Goal: Information Seeking & Learning: Learn about a topic

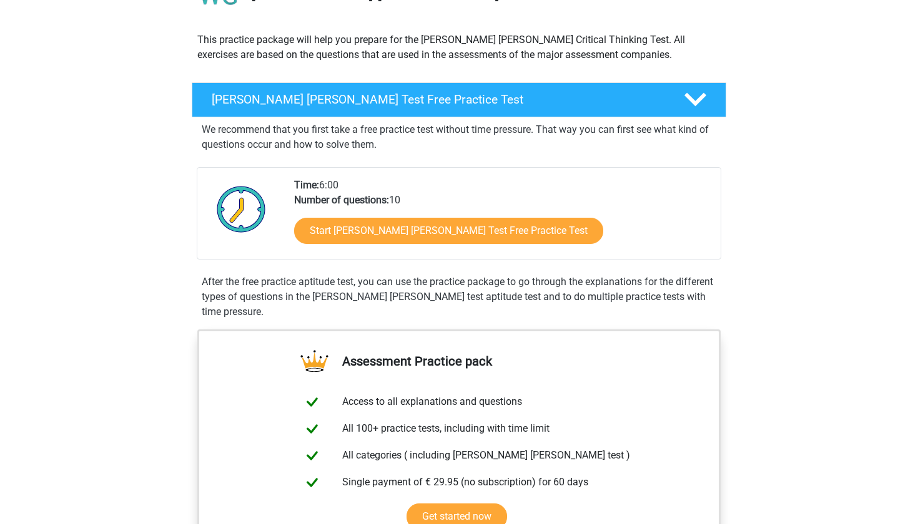
scroll to position [125, 0]
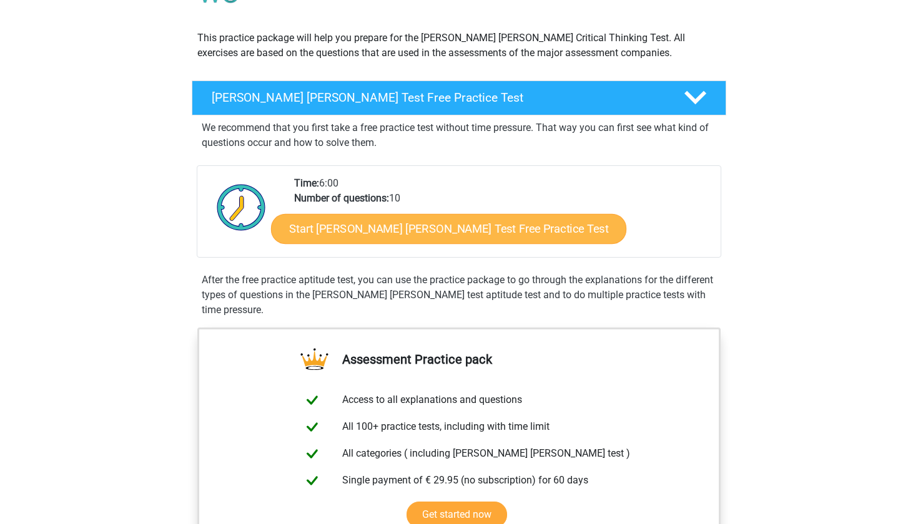
click at [375, 236] on link "Start Watson Glaser Test Free Practice Test" at bounding box center [448, 229] width 355 height 30
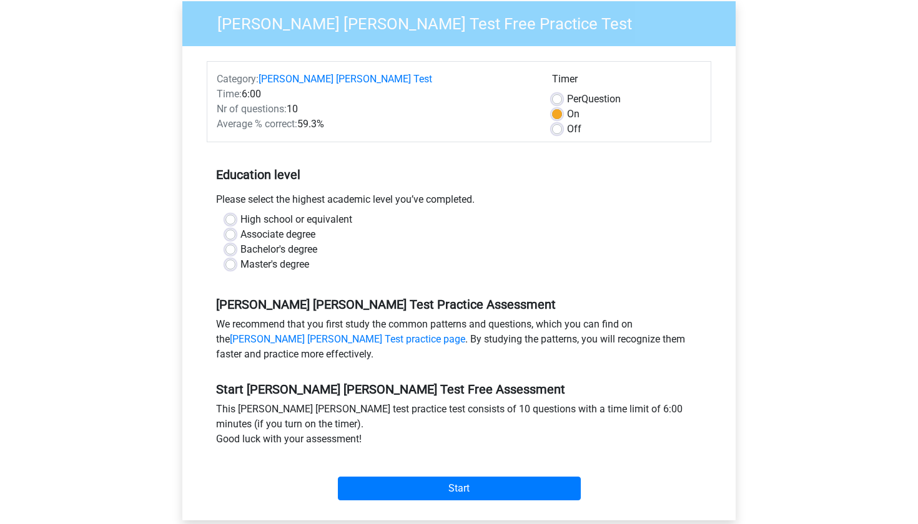
scroll to position [117, 0]
click at [293, 257] on label "Master's degree" at bounding box center [274, 264] width 69 height 15
click at [235, 257] on input "Master's degree" at bounding box center [230, 263] width 10 height 12
radio input "true"
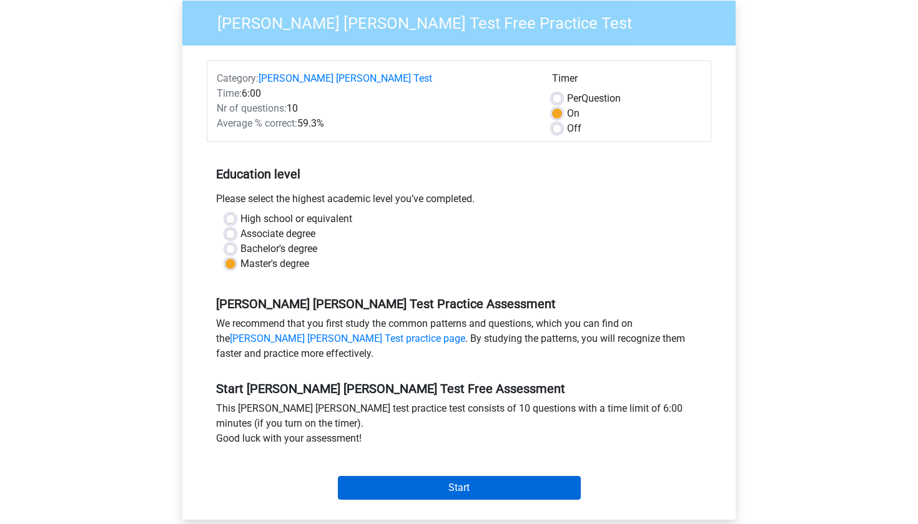
click at [427, 476] on input "Start" at bounding box center [459, 488] width 243 height 24
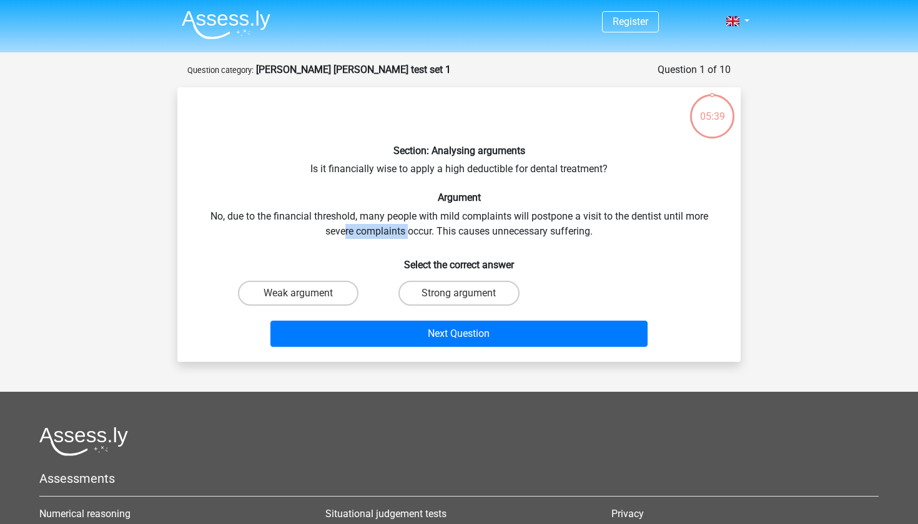
drag, startPoint x: 346, startPoint y: 231, endPoint x: 412, endPoint y: 231, distance: 66.2
click at [412, 231] on div "Section: Analysing arguments Is it financially wise to apply a high deductible …" at bounding box center [458, 224] width 553 height 255
click at [450, 291] on label "Strong argument" at bounding box center [458, 293] width 120 height 25
click at [459, 293] on input "Strong argument" at bounding box center [463, 297] width 8 height 8
radio input "true"
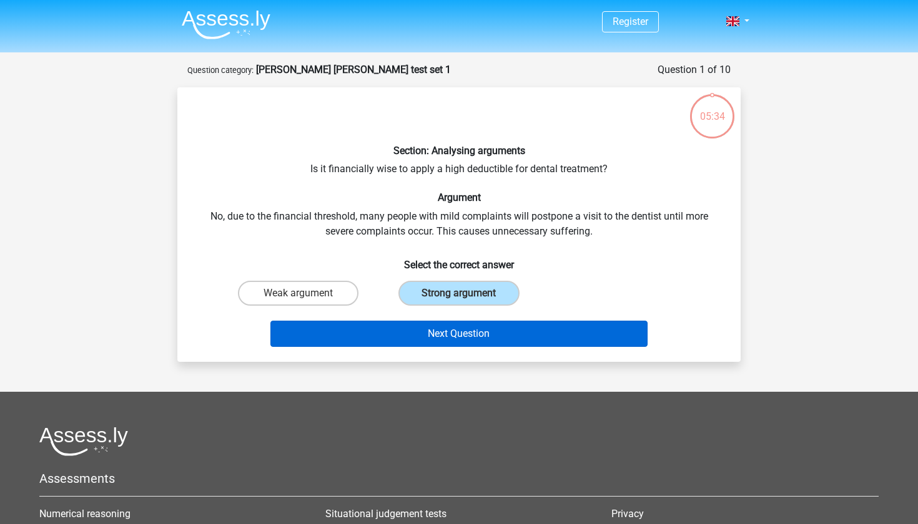
click at [428, 325] on button "Next Question" at bounding box center [459, 334] width 378 height 26
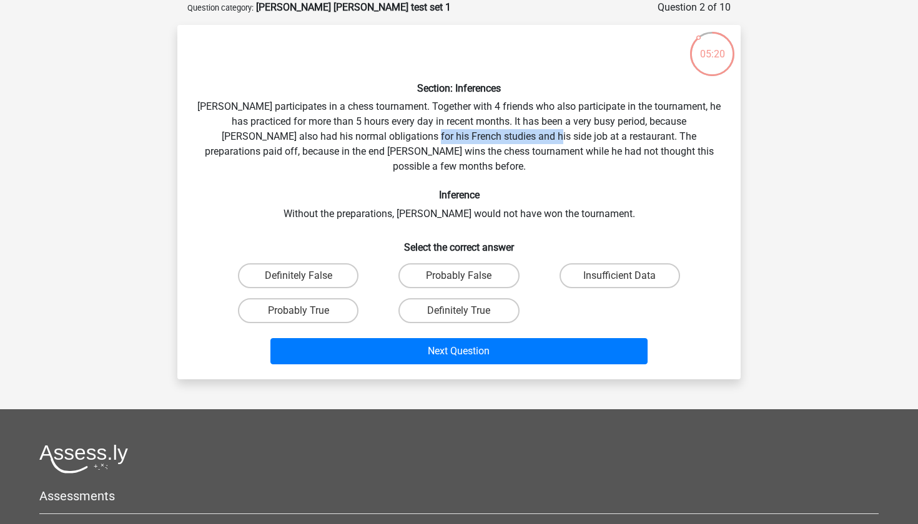
drag, startPoint x: 366, startPoint y: 133, endPoint x: 485, endPoint y: 134, distance: 118.6
click at [485, 134] on div "Section: Inferences [PERSON_NAME] participates in a chess tournament. Together …" at bounding box center [458, 202] width 553 height 335
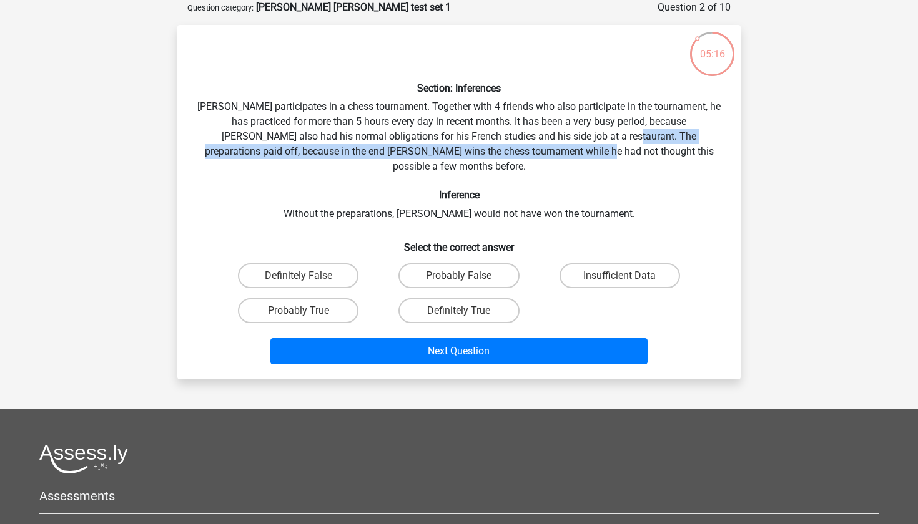
drag, startPoint x: 574, startPoint y: 134, endPoint x: 549, endPoint y: 154, distance: 31.6
click at [549, 154] on div "Section: Inferences [PERSON_NAME] participates in a chess tournament. Together …" at bounding box center [458, 202] width 553 height 335
click at [534, 157] on div "Section: Inferences [PERSON_NAME] participates in a chess tournament. Together …" at bounding box center [458, 202] width 553 height 335
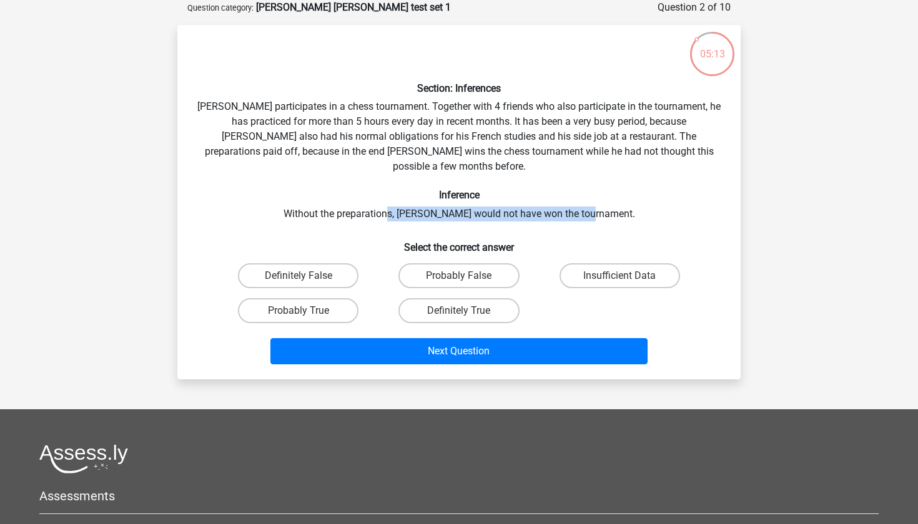
drag, startPoint x: 410, startPoint y: 203, endPoint x: 511, endPoint y: 205, distance: 101.8
click at [511, 205] on div "Section: Inferences [PERSON_NAME] participates in a chess tournament. Together …" at bounding box center [458, 202] width 553 height 335
click at [335, 298] on label "Probably True" at bounding box center [298, 310] width 120 height 25
click at [307, 311] on input "Probably True" at bounding box center [302, 315] width 8 height 8
radio input "true"
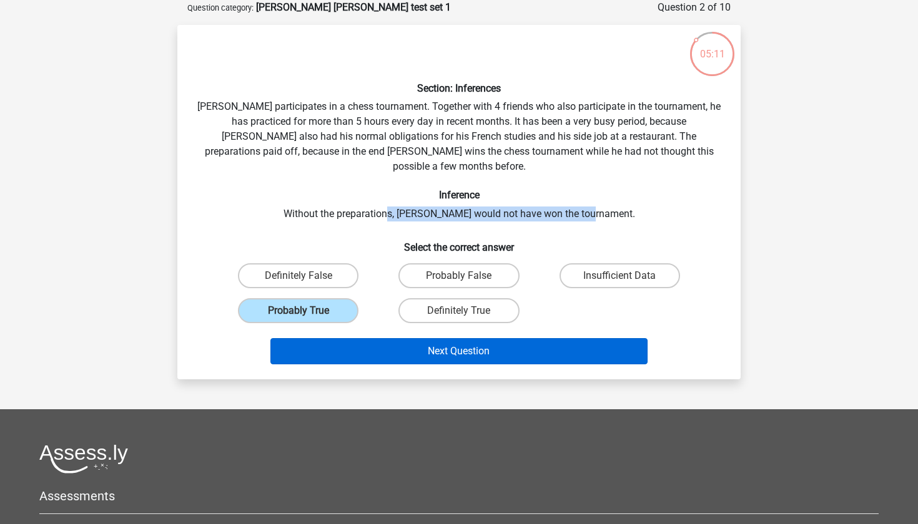
click at [378, 338] on button "Next Question" at bounding box center [459, 351] width 378 height 26
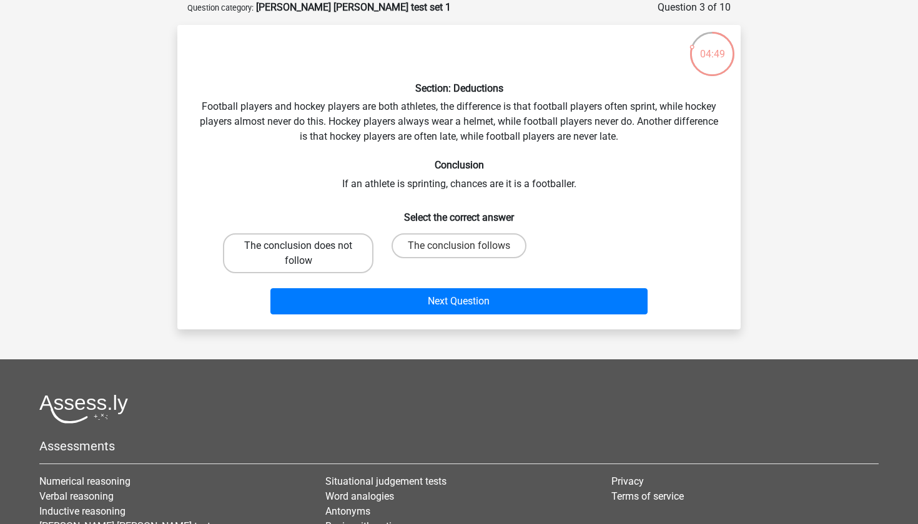
click at [335, 251] on label "The conclusion does not follow" at bounding box center [298, 254] width 150 height 40
click at [307, 251] on input "The conclusion does not follow" at bounding box center [302, 250] width 8 height 8
radio input "true"
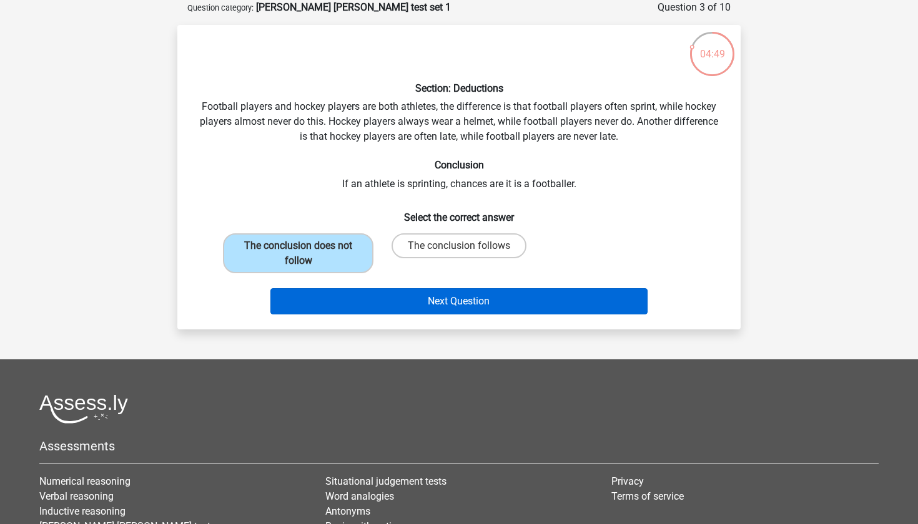
click at [350, 302] on button "Next Question" at bounding box center [459, 301] width 378 height 26
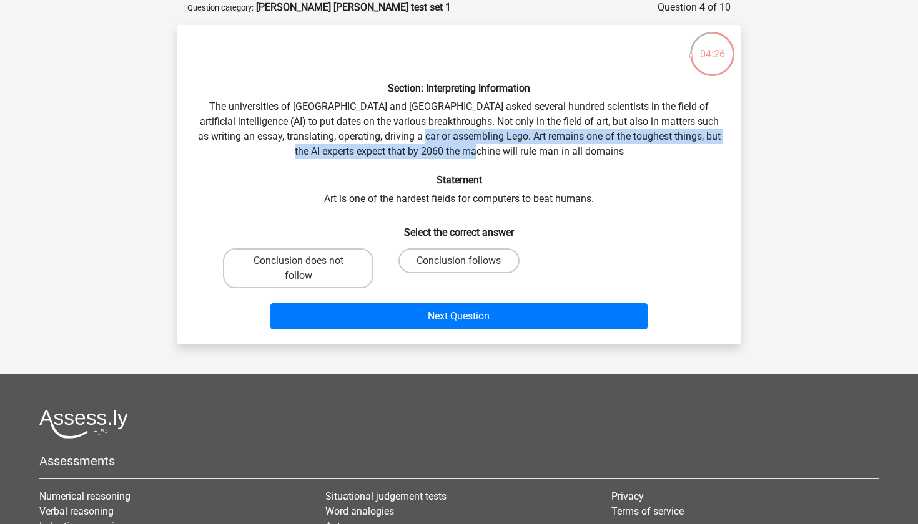
drag, startPoint x: 458, startPoint y: 136, endPoint x: 547, endPoint y: 154, distance: 91.0
click at [547, 154] on div "Section: Interpreting Information The universities of [GEOGRAPHIC_DATA] and [GE…" at bounding box center [458, 185] width 553 height 300
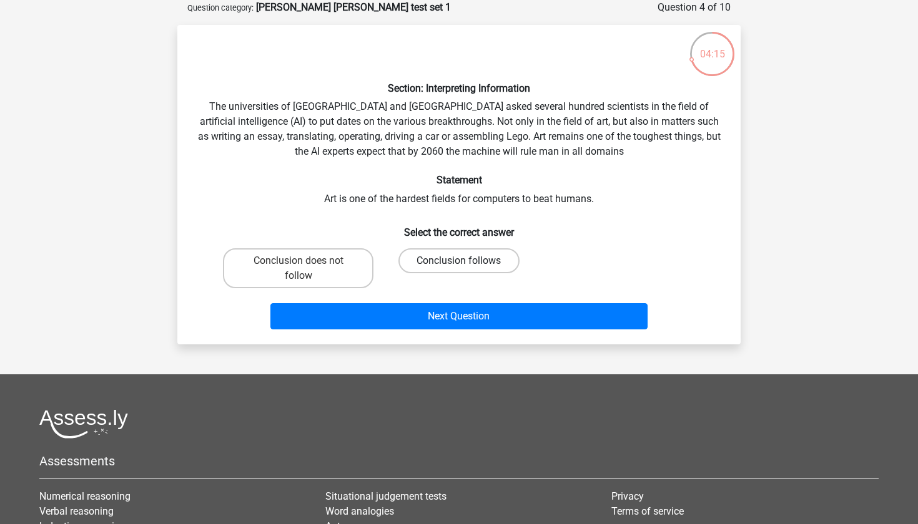
click at [434, 262] on label "Conclusion follows" at bounding box center [458, 260] width 120 height 25
click at [459, 262] on input "Conclusion follows" at bounding box center [463, 265] width 8 height 8
radio input "true"
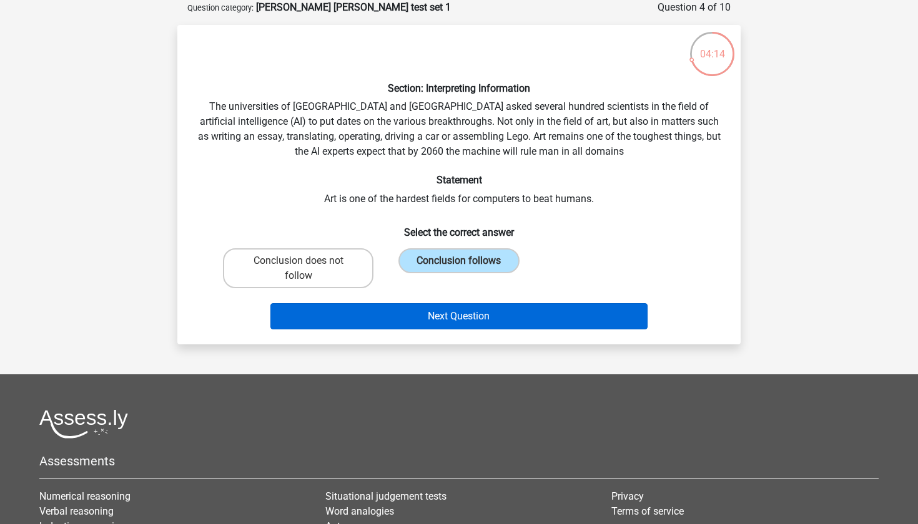
click at [414, 318] on button "Next Question" at bounding box center [459, 316] width 378 height 26
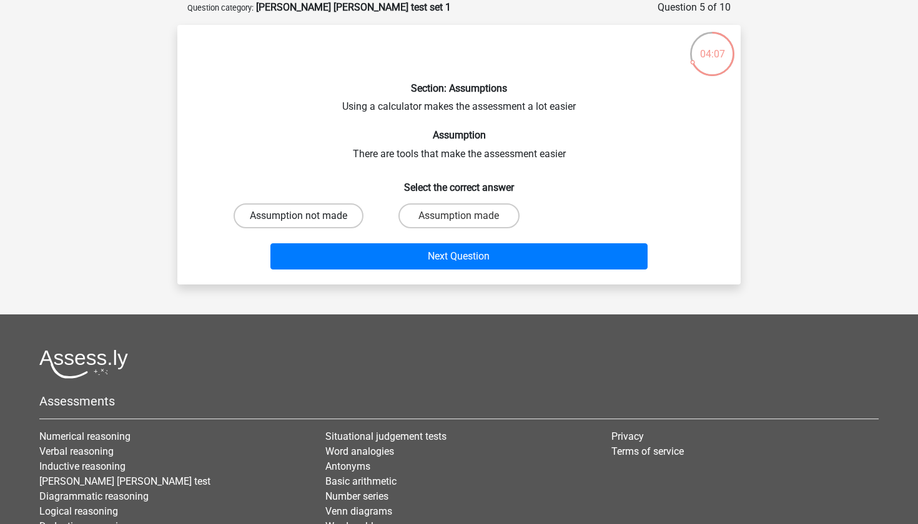
click at [328, 219] on label "Assumption not made" at bounding box center [299, 216] width 130 height 25
click at [307, 219] on input "Assumption not made" at bounding box center [302, 220] width 8 height 8
radio input "true"
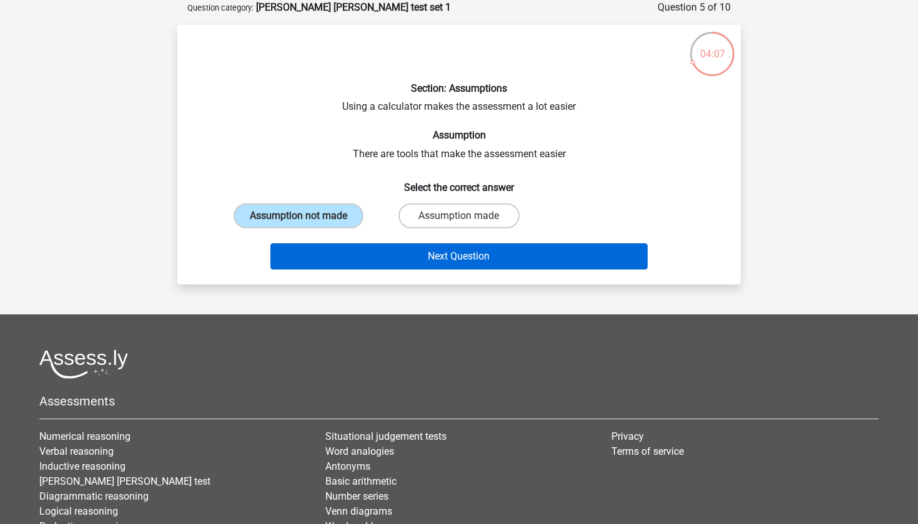
click at [333, 252] on button "Next Question" at bounding box center [459, 256] width 378 height 26
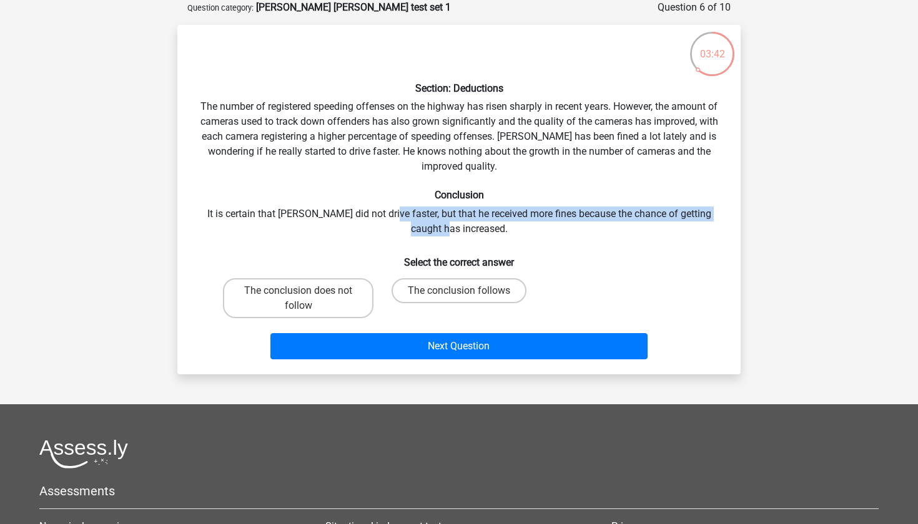
drag, startPoint x: 379, startPoint y: 214, endPoint x: 460, endPoint y: 227, distance: 82.3
click at [460, 228] on div "Section: Deductions The number of registered speeding offenses on the highway h…" at bounding box center [458, 200] width 553 height 330
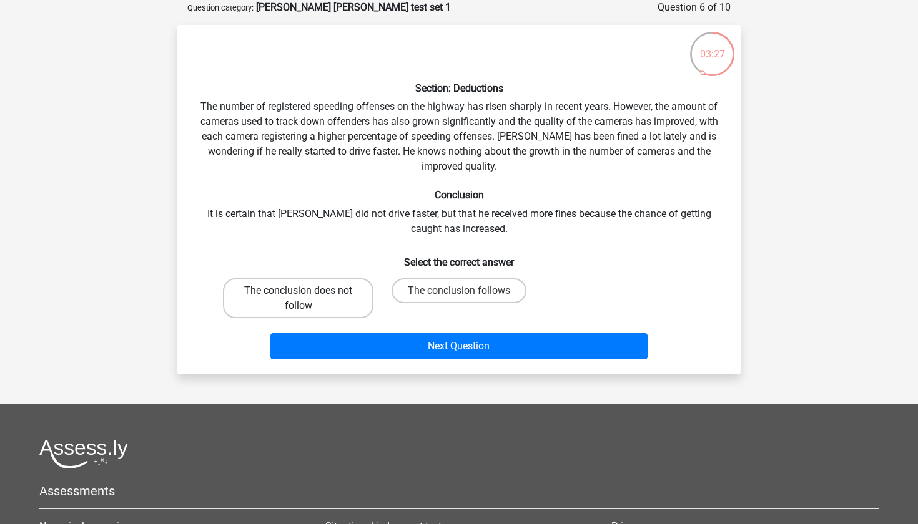
click at [350, 305] on label "The conclusion does not follow" at bounding box center [298, 298] width 150 height 40
click at [307, 299] on input "The conclusion does not follow" at bounding box center [302, 295] width 8 height 8
radio input "true"
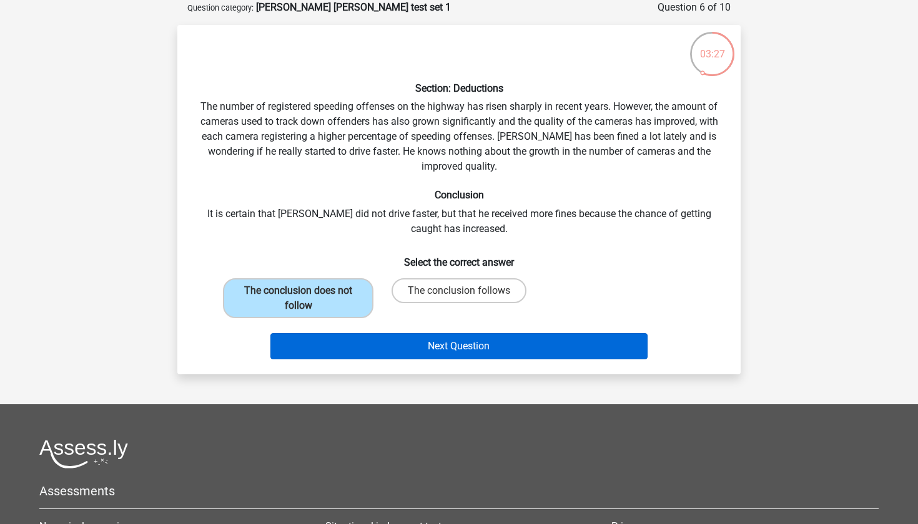
click at [378, 345] on button "Next Question" at bounding box center [459, 346] width 378 height 26
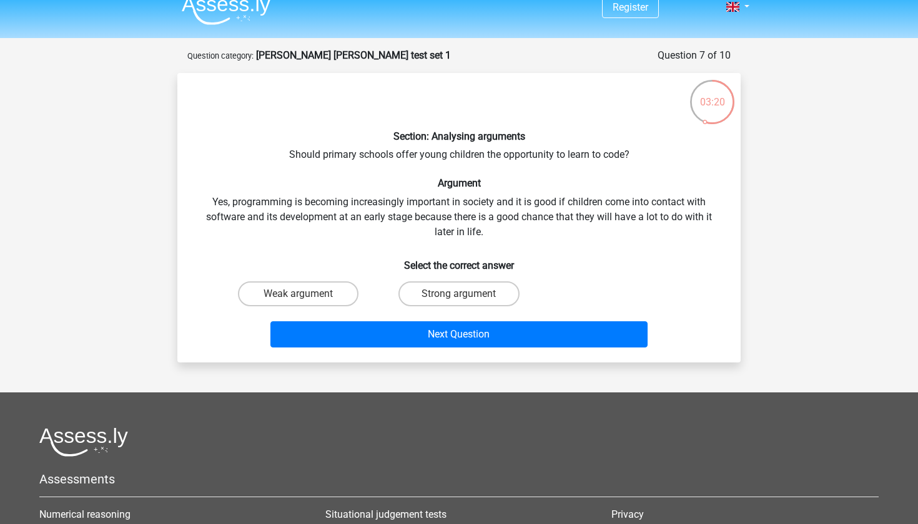
scroll to position [16, 0]
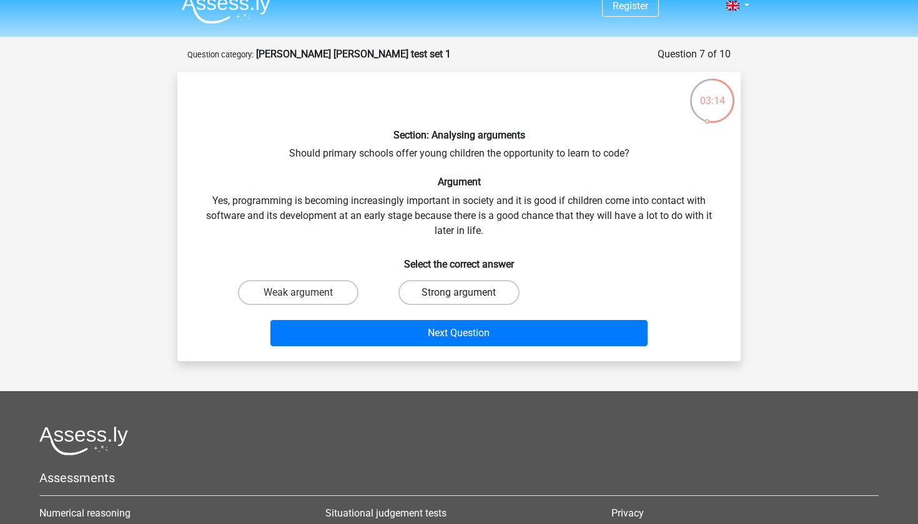
click at [446, 293] on label "Strong argument" at bounding box center [458, 292] width 120 height 25
click at [459, 293] on input "Strong argument" at bounding box center [463, 297] width 8 height 8
radio input "true"
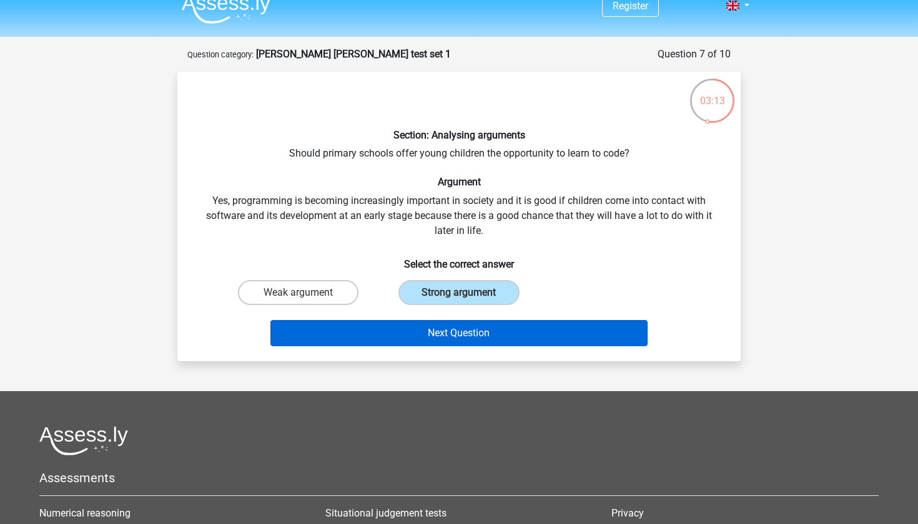
click at [446, 332] on button "Next Question" at bounding box center [459, 333] width 378 height 26
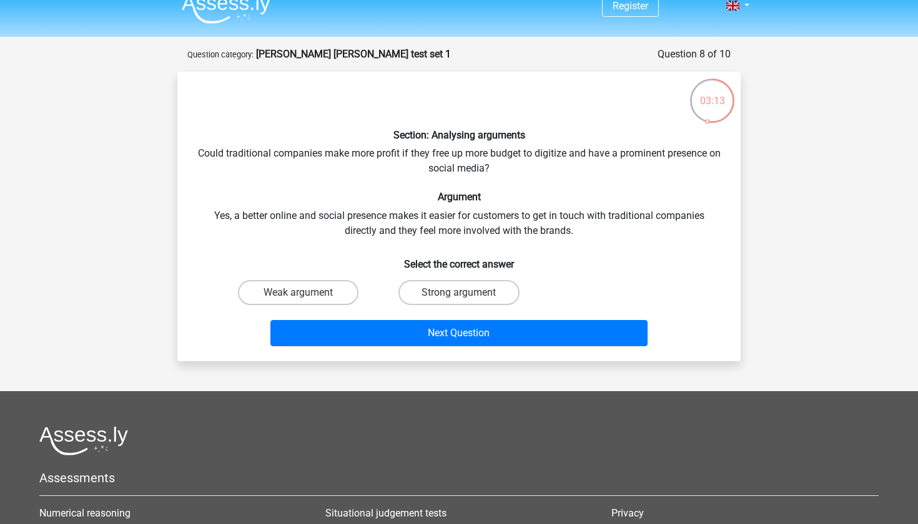
scroll to position [62, 0]
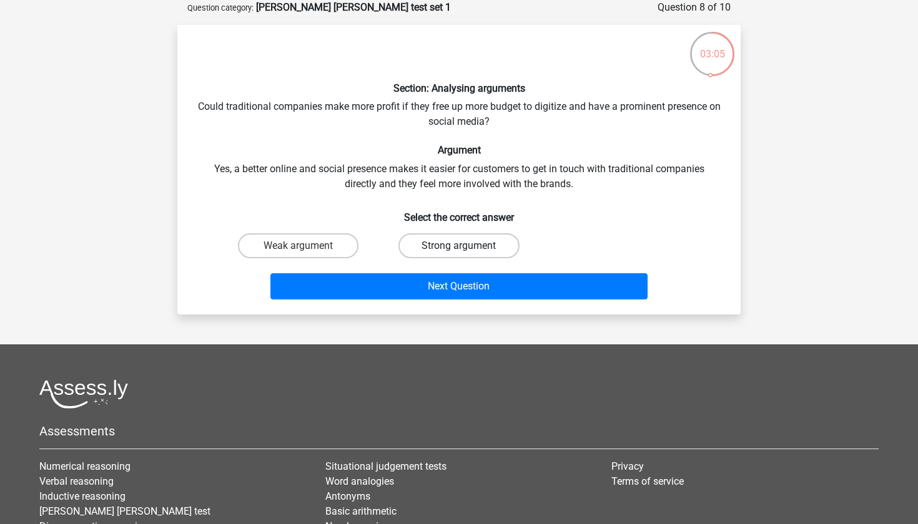
click at [433, 244] on label "Strong argument" at bounding box center [458, 246] width 120 height 25
click at [459, 246] on input "Strong argument" at bounding box center [463, 250] width 8 height 8
radio input "true"
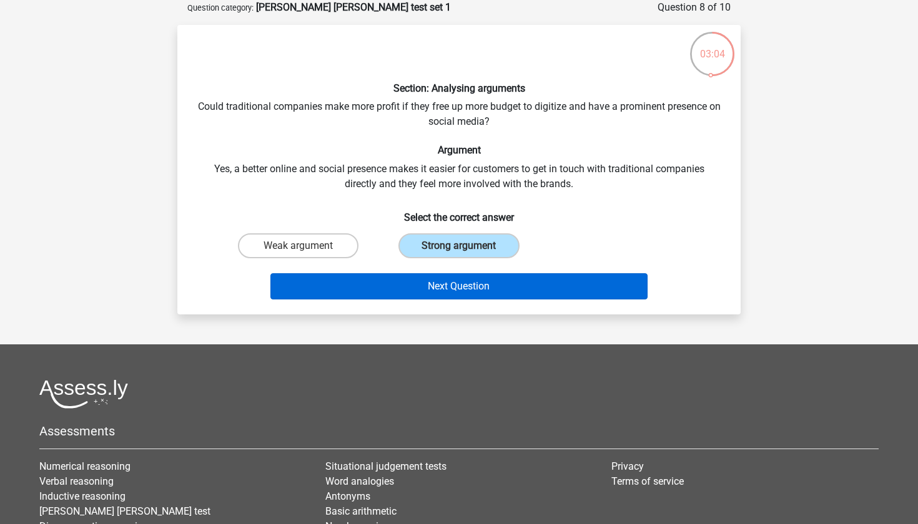
click at [419, 286] on button "Next Question" at bounding box center [459, 286] width 378 height 26
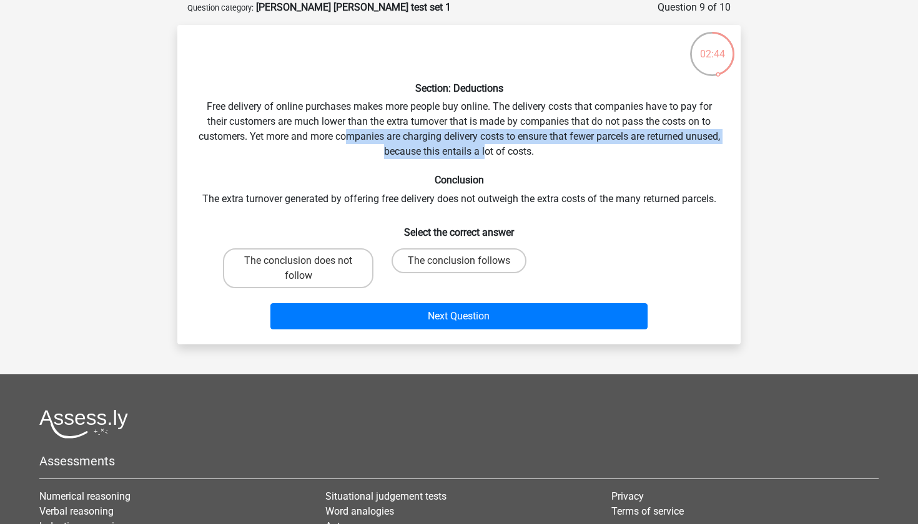
drag, startPoint x: 363, startPoint y: 137, endPoint x: 502, endPoint y: 145, distance: 139.5
click at [502, 145] on div "Section: Deductions Free delivery of online purchases makes more people buy onl…" at bounding box center [458, 185] width 553 height 300
click at [413, 260] on label "The conclusion follows" at bounding box center [458, 260] width 135 height 25
click at [459, 261] on input "The conclusion follows" at bounding box center [463, 265] width 8 height 8
radio input "true"
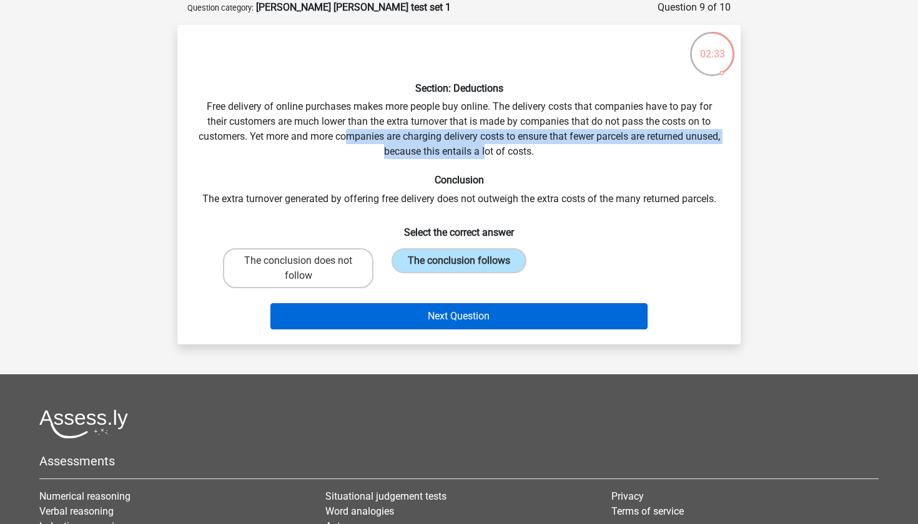
click at [476, 315] on button "Next Question" at bounding box center [459, 316] width 378 height 26
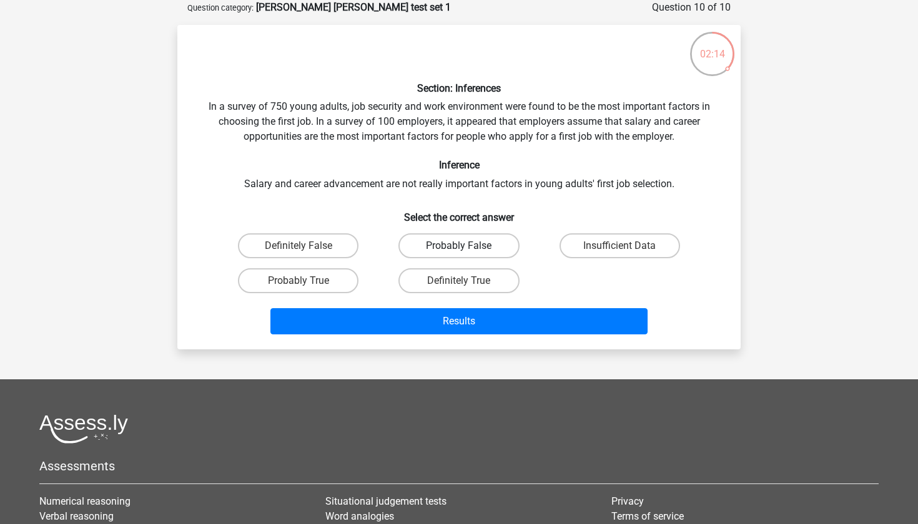
click at [433, 239] on label "Probably False" at bounding box center [458, 246] width 120 height 25
click at [459, 246] on input "Probably False" at bounding box center [463, 250] width 8 height 8
radio input "true"
click at [393, 306] on div "Results" at bounding box center [458, 318] width 523 height 41
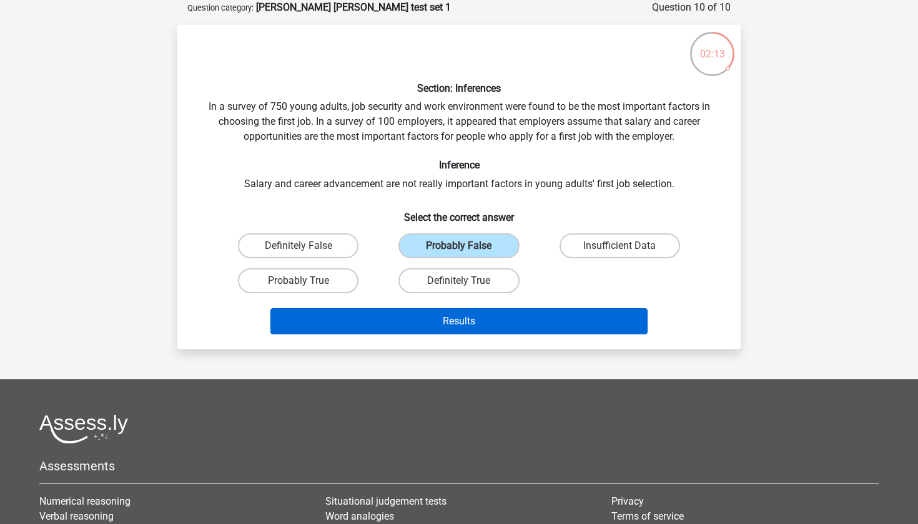
click at [395, 319] on button "Results" at bounding box center [459, 321] width 378 height 26
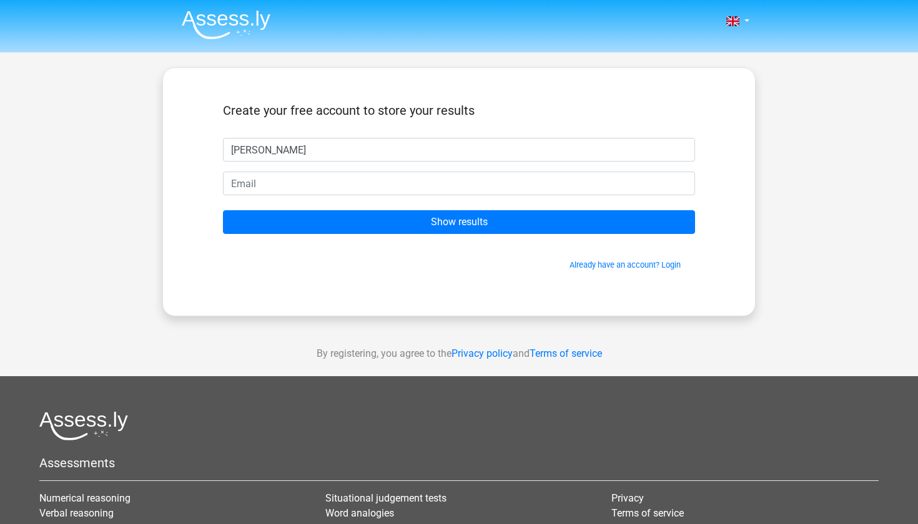
type input "[PERSON_NAME]"
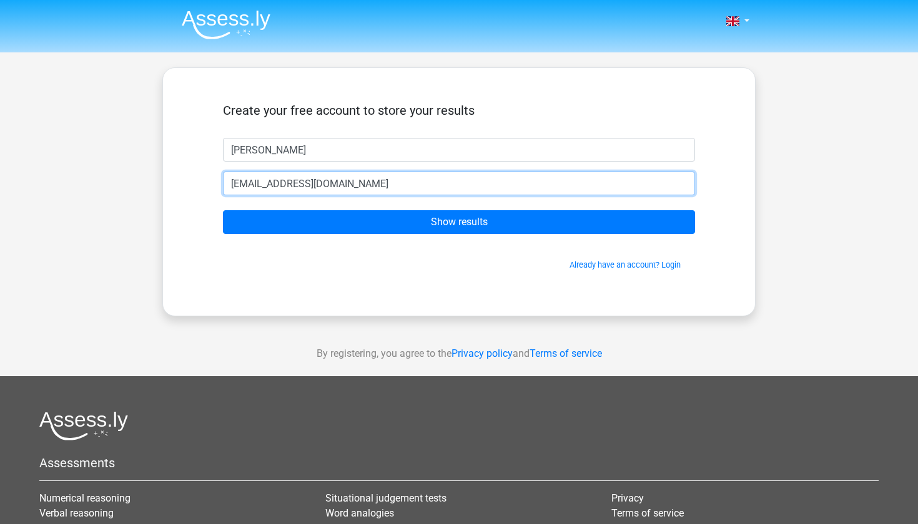
type input "[EMAIL_ADDRESS][DOMAIN_NAME]"
click at [459, 222] on input "Show results" at bounding box center [459, 222] width 472 height 24
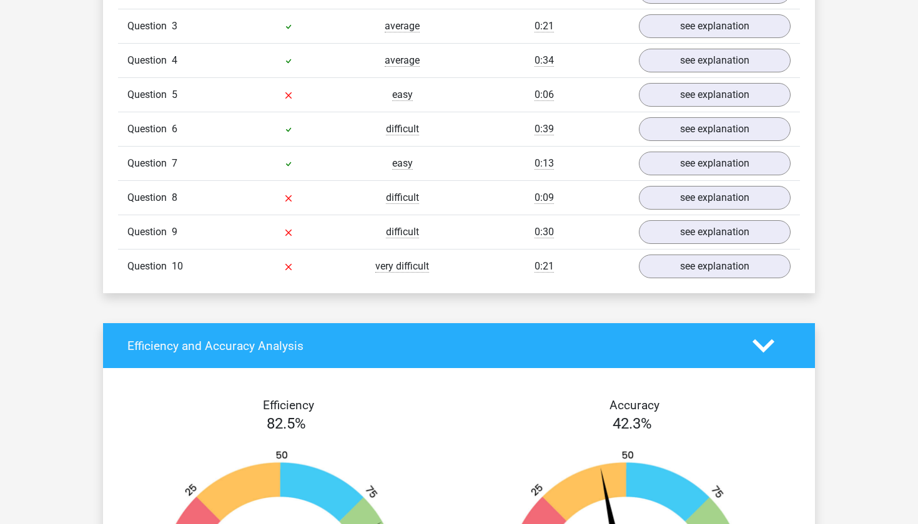
scroll to position [1121, 0]
